Goal: Transaction & Acquisition: Purchase product/service

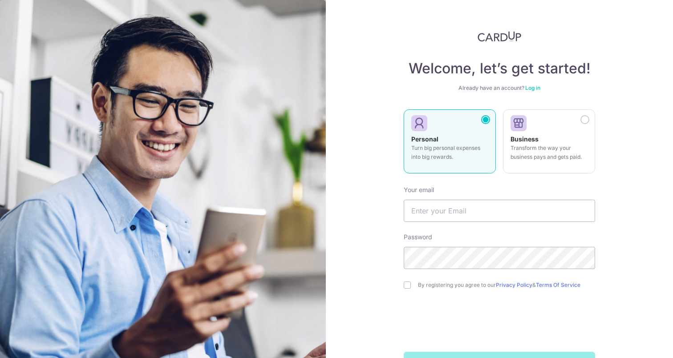
type input "[DOMAIN_NAME][EMAIL_ADDRESS][DOMAIN_NAME]"
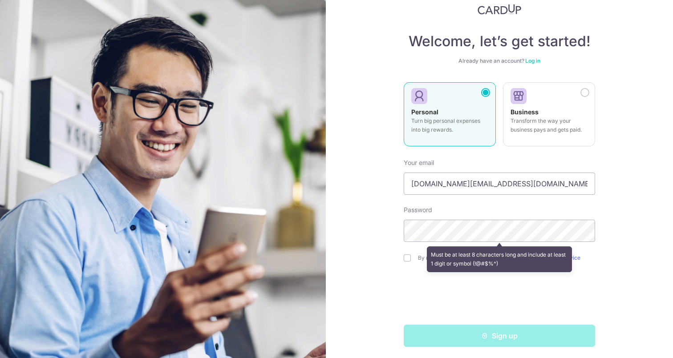
scroll to position [30, 0]
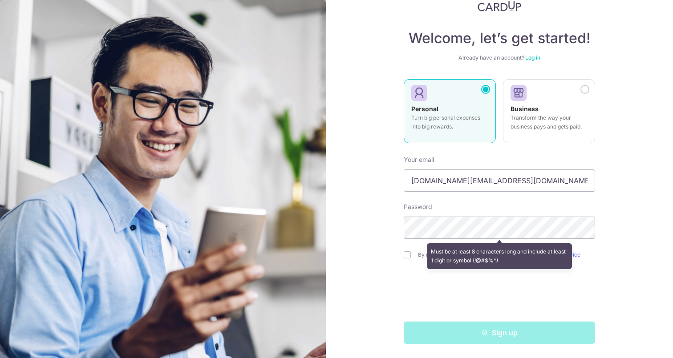
click at [407, 251] on div "Must be at least 8 characters long and include at least 1 digit or symbol (!@#$…" at bounding box center [499, 256] width 191 height 33
click at [610, 236] on div "Welcome, let’s get started! Already have an account? Log in Personal Turn big p…" at bounding box center [499, 179] width 347 height 358
click at [406, 254] on div "Must be at least 8 characters long and include at least 1 digit or symbol (!@#$…" at bounding box center [499, 256] width 191 height 33
click at [499, 247] on div "Must be at least 8 characters long and include at least 1 digit or symbol (!@#$…" at bounding box center [500, 257] width 146 height 26
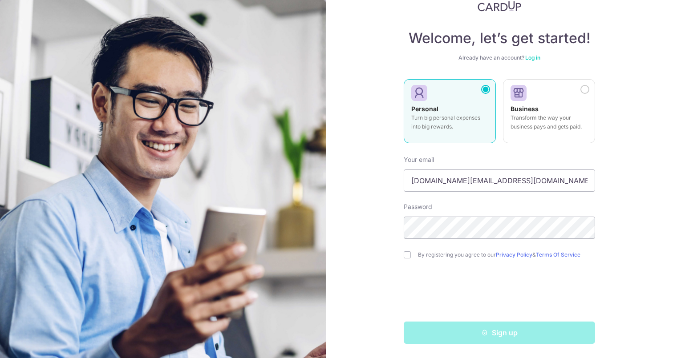
click at [406, 251] on div "By registering you agree to our Privacy Policy & Terms Of Service" at bounding box center [499, 255] width 191 height 11
click at [407, 251] on div "By registering you agree to our Privacy Policy & Terms Of Service" at bounding box center [499, 255] width 191 height 11
click at [406, 253] on input "checkbox" at bounding box center [407, 255] width 7 height 7
checkbox input "true"
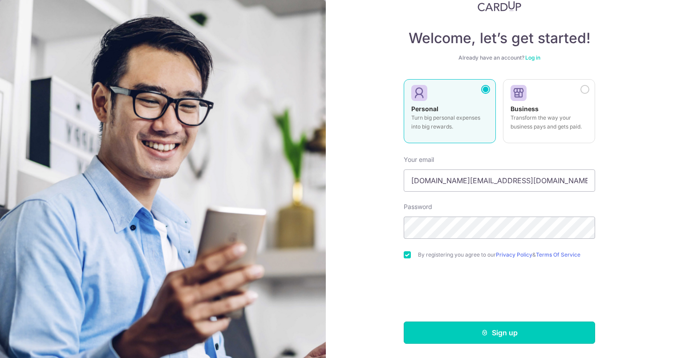
click at [495, 334] on button "Sign up" at bounding box center [499, 333] width 191 height 22
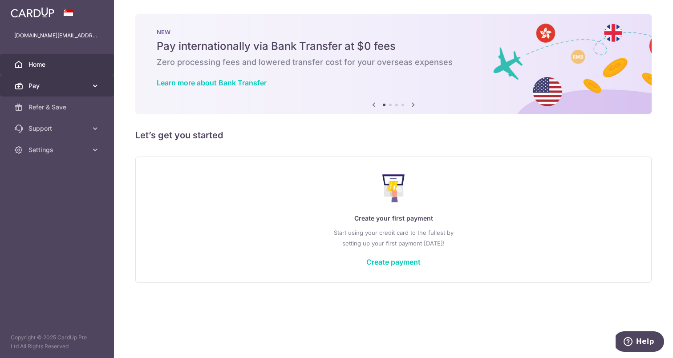
click at [83, 92] on link "Pay" at bounding box center [57, 85] width 114 height 21
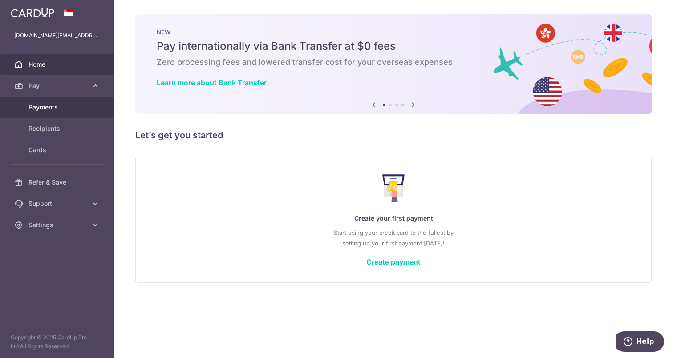
click at [58, 107] on span "Payments" at bounding box center [57, 107] width 59 height 9
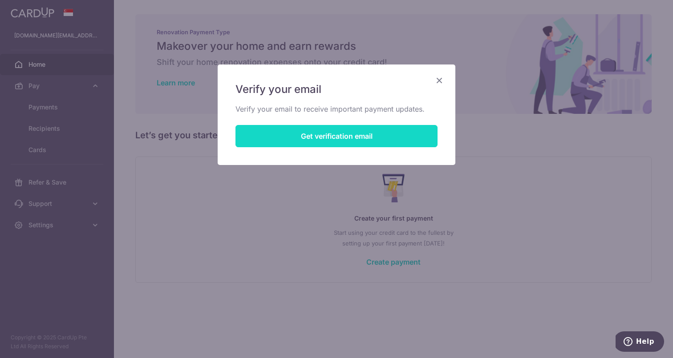
click at [333, 130] on button "Get verification email" at bounding box center [336, 136] width 202 height 22
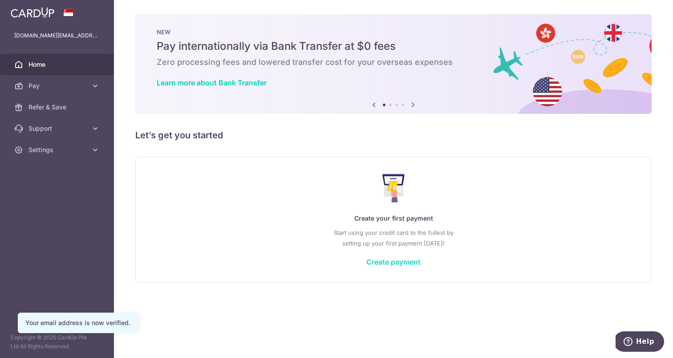
click at [402, 260] on link "Create payment" at bounding box center [393, 262] width 54 height 9
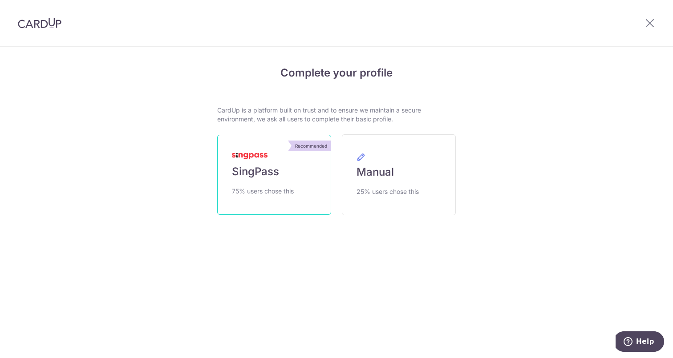
click at [245, 173] on span "SingPass" at bounding box center [255, 172] width 47 height 14
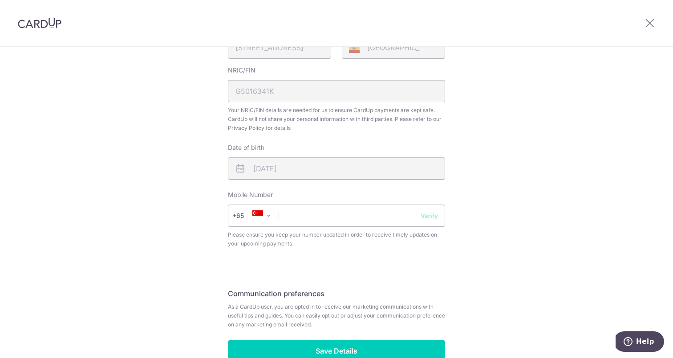
scroll to position [251, 0]
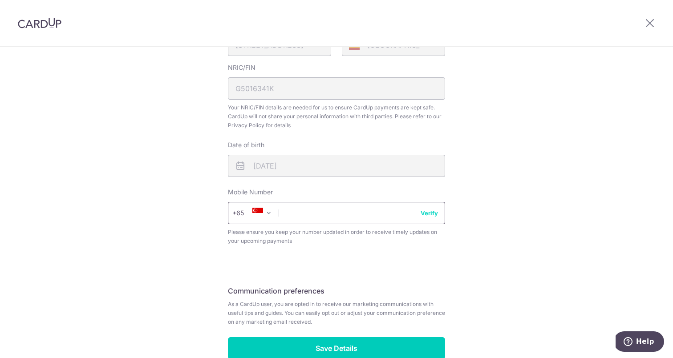
click at [315, 218] on input "text" at bounding box center [336, 213] width 217 height 22
type input "91990360"
click at [433, 213] on button "Verify" at bounding box center [429, 213] width 17 height 9
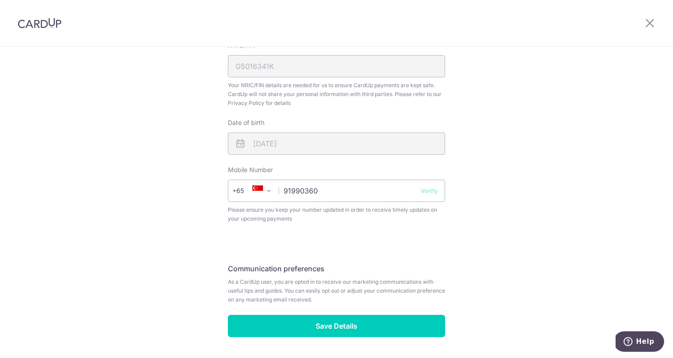
scroll to position [274, 0]
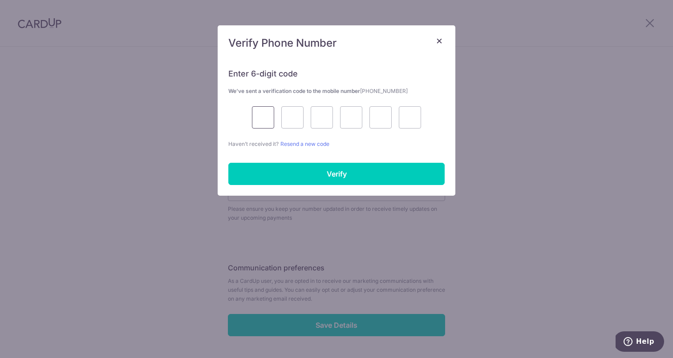
click at [256, 111] on input "text" at bounding box center [263, 117] width 22 height 22
type input "9"
type input "7"
type input "4"
type input "1"
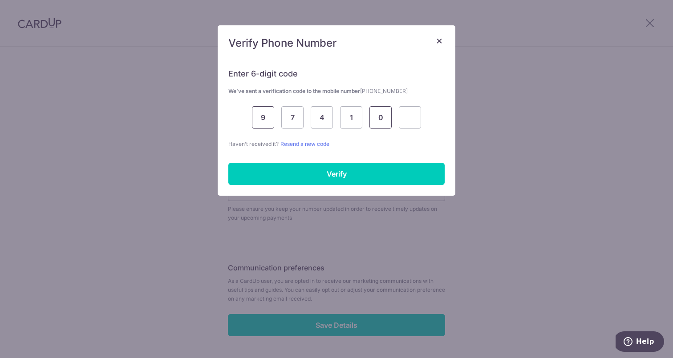
type input "0"
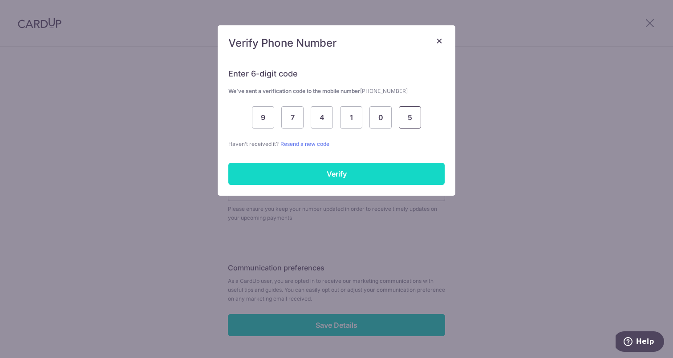
type input "5"
click at [337, 163] on input "Verify" at bounding box center [336, 174] width 216 height 22
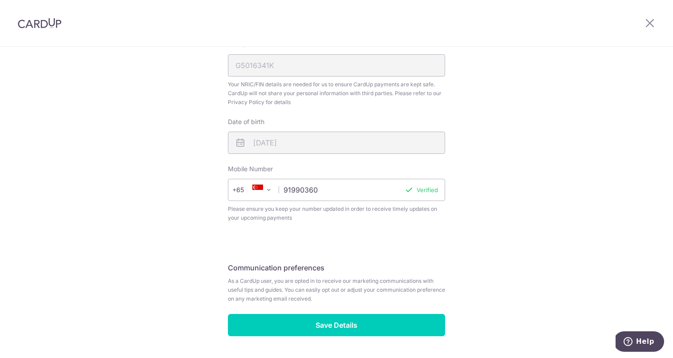
scroll to position [301, 0]
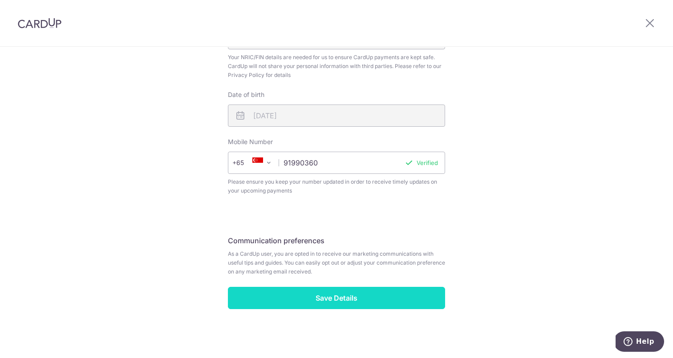
click at [333, 295] on input "Save Details" at bounding box center [336, 298] width 217 height 22
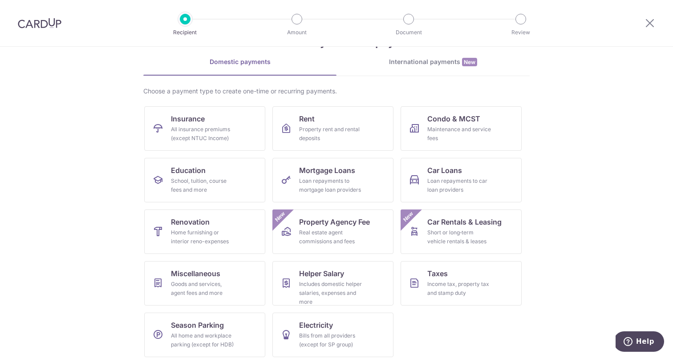
scroll to position [40, 0]
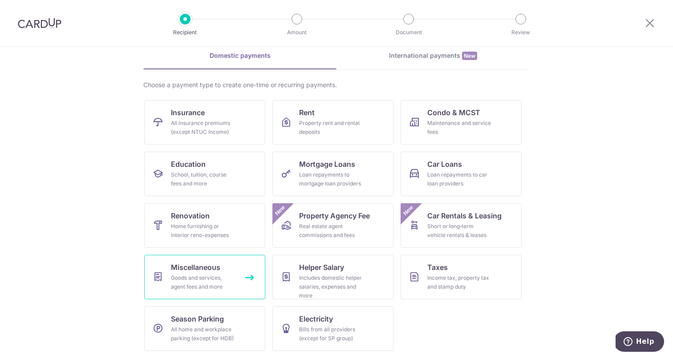
click at [203, 278] on div "Goods and services, agent fees and more" at bounding box center [203, 283] width 64 height 18
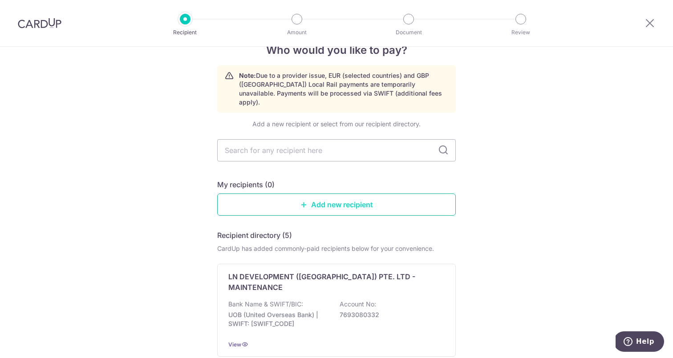
scroll to position [23, 0]
click at [341, 196] on link "Add new recipient" at bounding box center [336, 204] width 239 height 22
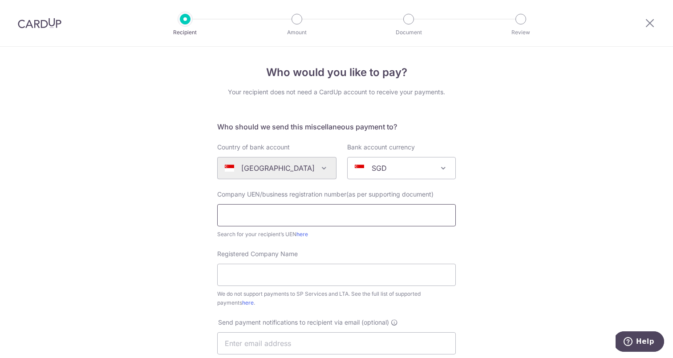
click at [310, 215] on input "text" at bounding box center [336, 215] width 239 height 22
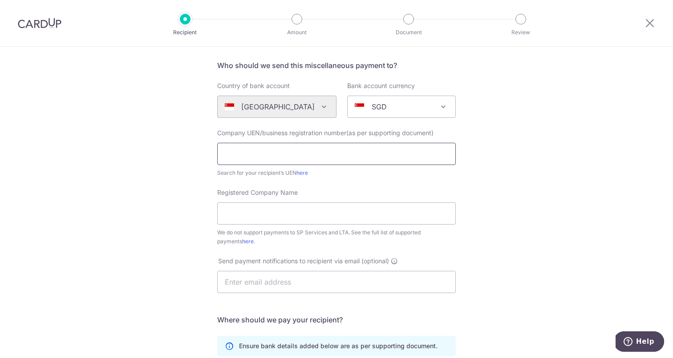
scroll to position [68, 0]
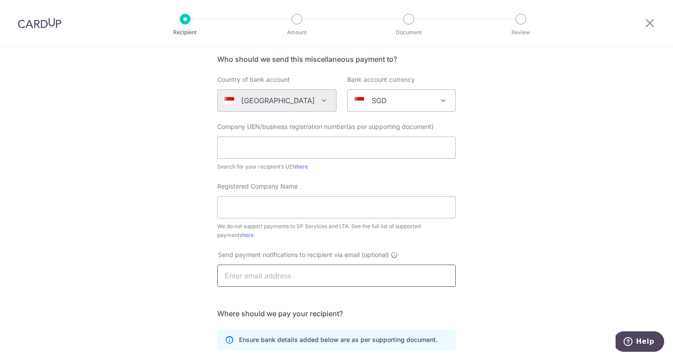
click at [343, 280] on input "text" at bounding box center [336, 276] width 239 height 22
type input "[DOMAIN_NAME][EMAIL_ADDRESS][DOMAIN_NAME]"
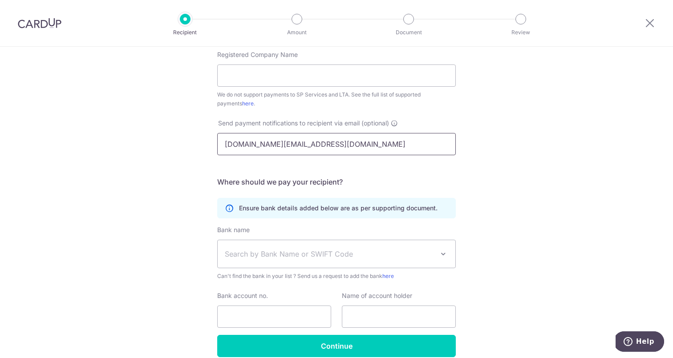
scroll to position [240, 0]
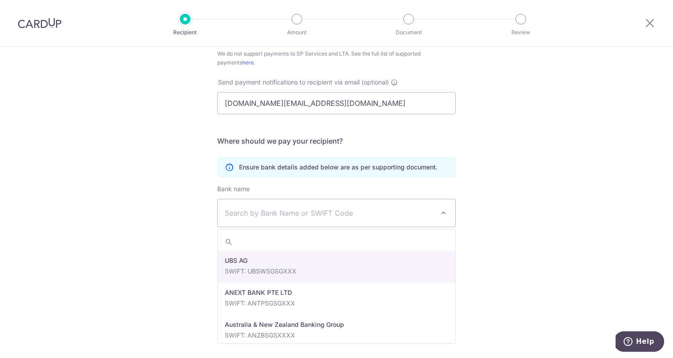
click at [257, 211] on span "Search by Bank Name or SWIFT Code" at bounding box center [329, 213] width 209 height 11
click at [154, 280] on div "Who would you like to pay? Your recipient does not need a CardUp account to rec…" at bounding box center [336, 82] width 673 height 552
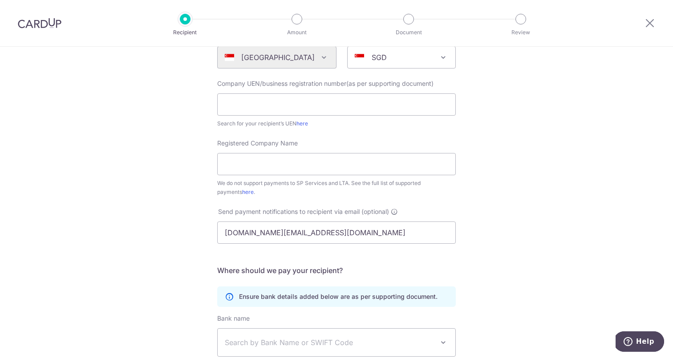
scroll to position [22, 0]
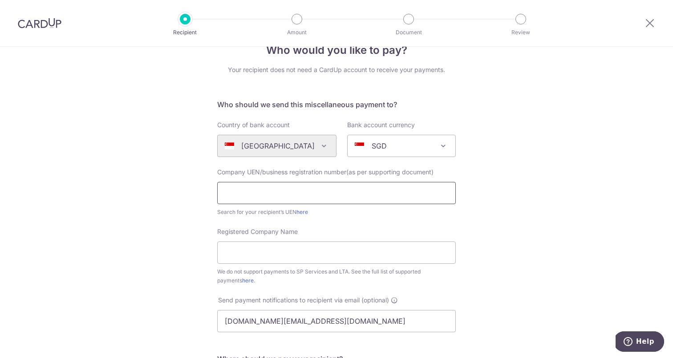
click at [300, 193] on input "text" at bounding box center [336, 193] width 239 height 22
click at [284, 248] on input "Registered Company Name" at bounding box center [336, 253] width 239 height 22
type input "singapore link"
click at [516, 259] on div "Who would you like to pay? Your recipient does not need a CardUp account to rec…" at bounding box center [336, 300] width 673 height 552
click at [276, 258] on input "singapore link" at bounding box center [336, 253] width 239 height 22
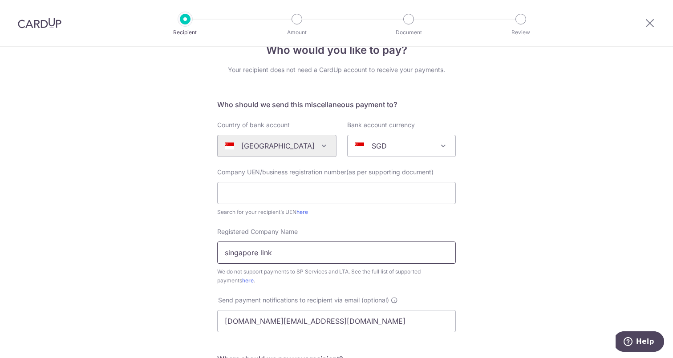
click at [276, 258] on input "singapore link" at bounding box center [336, 253] width 239 height 22
click at [539, 206] on div "Who would you like to pay? Your recipient does not need a CardUp account to rec…" at bounding box center [336, 300] width 673 height 552
